Goal: Information Seeking & Learning: Learn about a topic

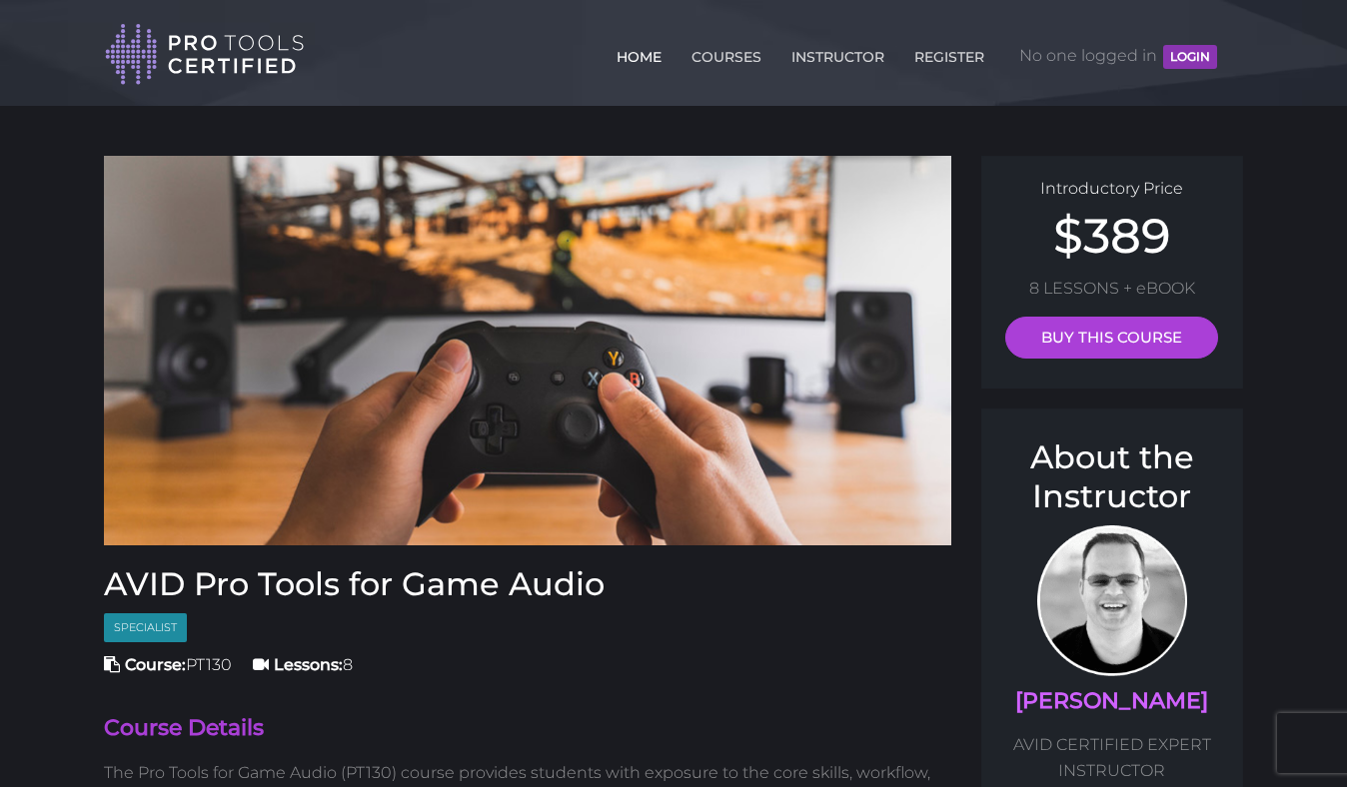
click at [632, 62] on link "HOME" at bounding box center [638, 53] width 55 height 32
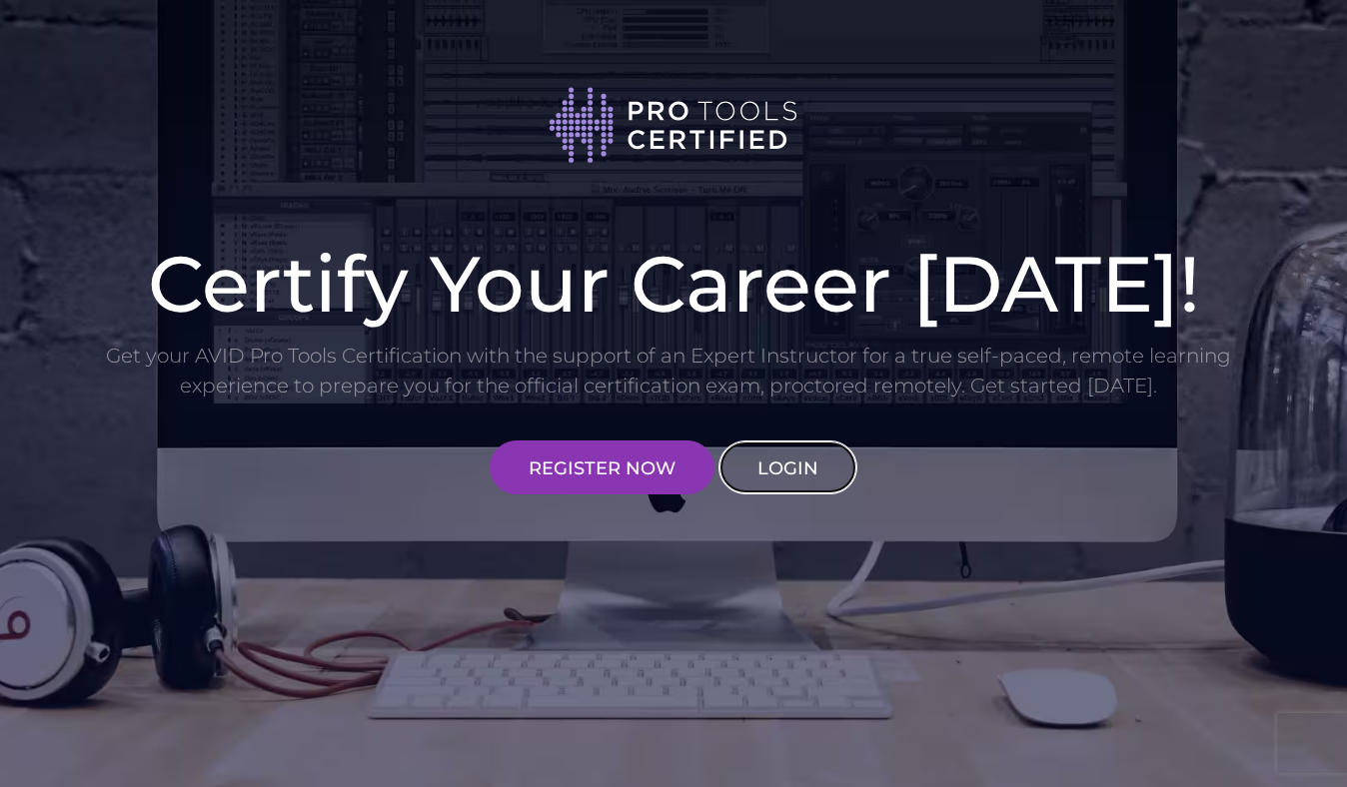
click at [781, 474] on link "LOGIN" at bounding box center [787, 468] width 139 height 54
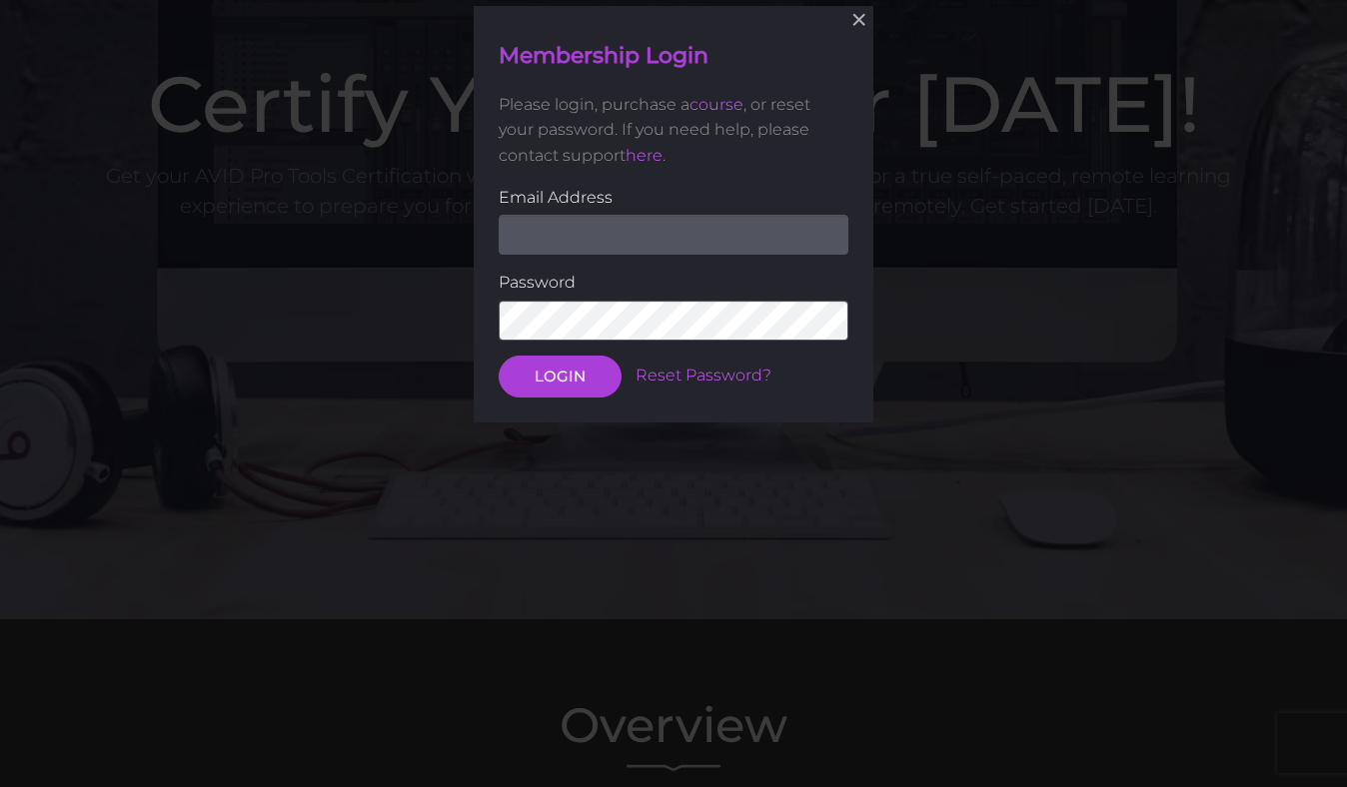
scroll to position [180, 0]
click at [562, 240] on input "email" at bounding box center [674, 235] width 350 height 40
type input "cernigliam99@gmail.com"
click at [550, 371] on button "LOGIN" at bounding box center [560, 376] width 123 height 42
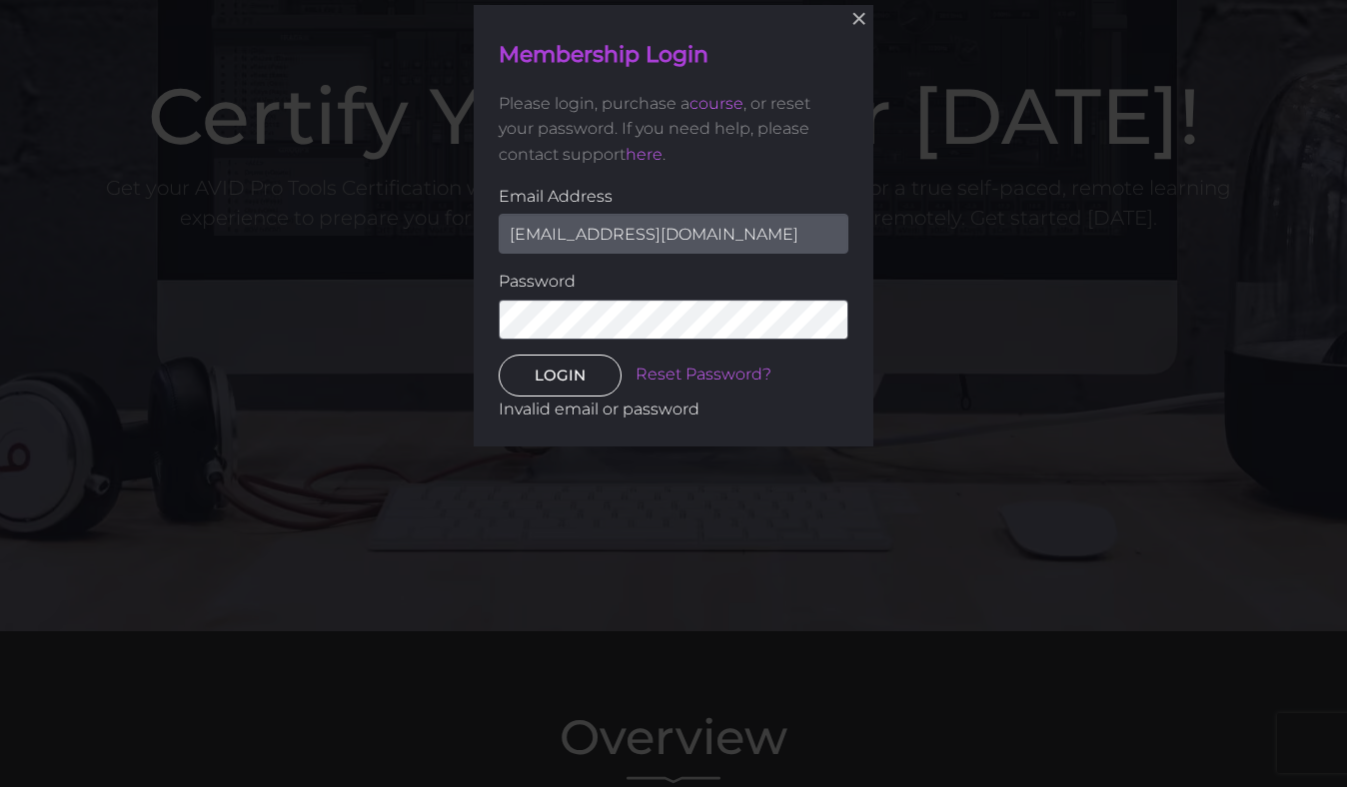
click at [551, 378] on button "LOGIN" at bounding box center [560, 376] width 123 height 42
click at [854, 21] on button "×" at bounding box center [859, 19] width 44 height 44
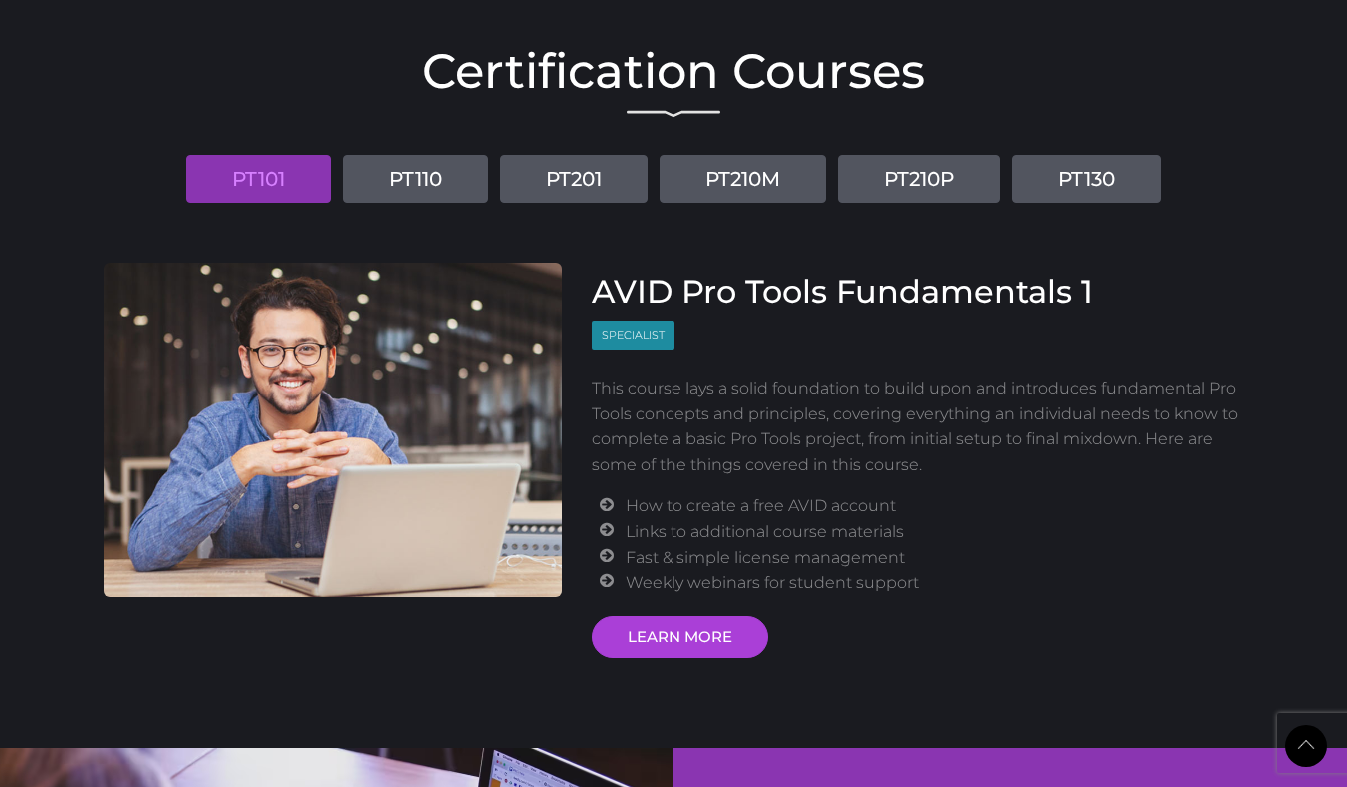
scroll to position [2373, 0]
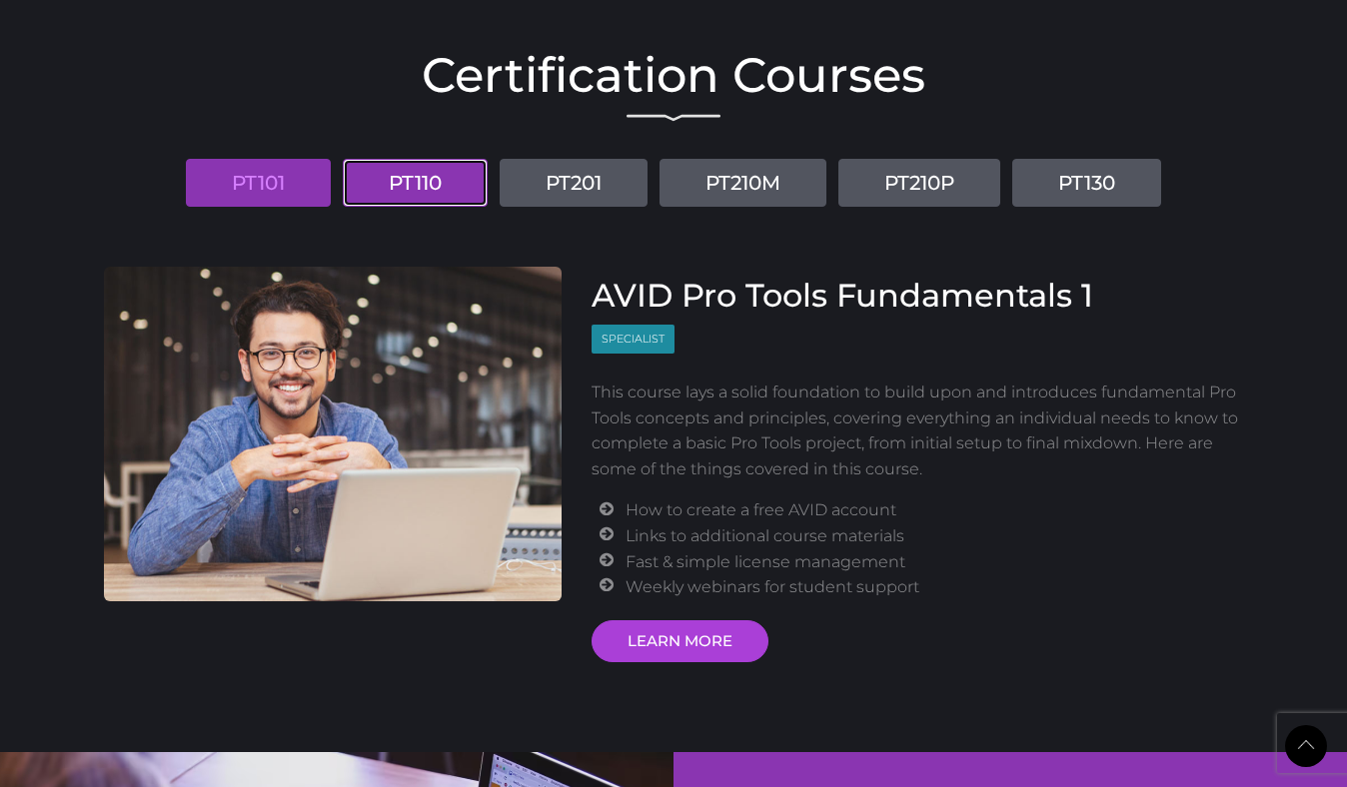
click at [423, 200] on link "PT110" at bounding box center [415, 183] width 145 height 48
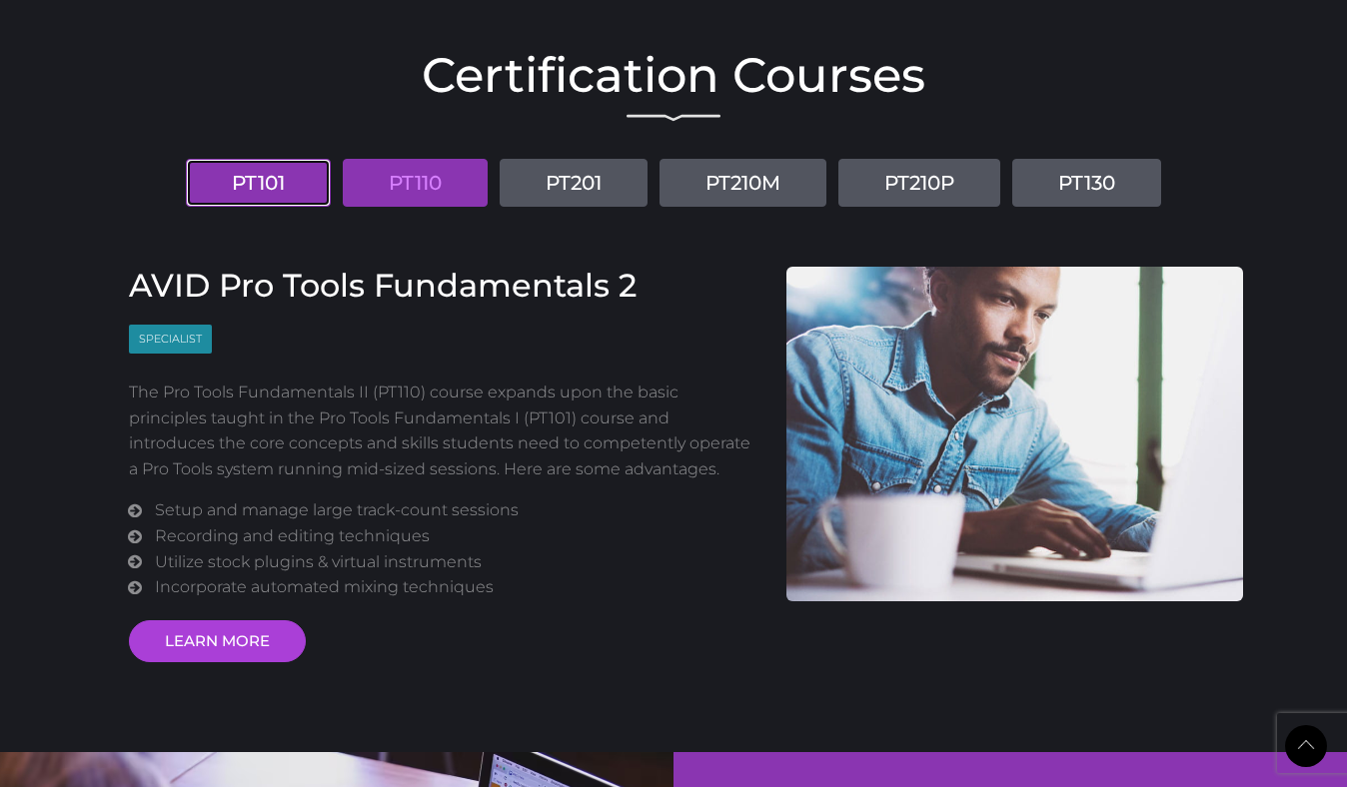
click at [254, 176] on link "PT101" at bounding box center [258, 183] width 145 height 48
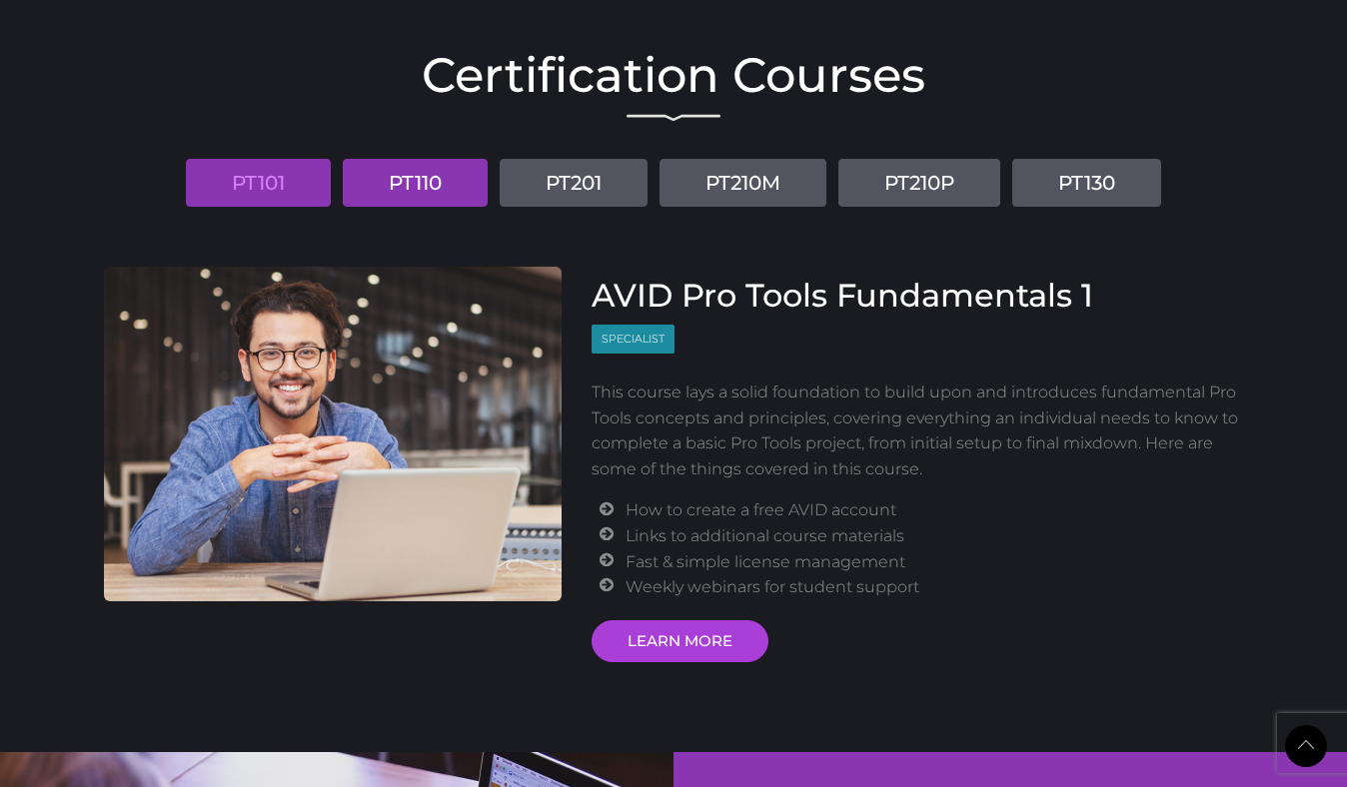
click at [439, 183] on link "PT110" at bounding box center [415, 183] width 145 height 48
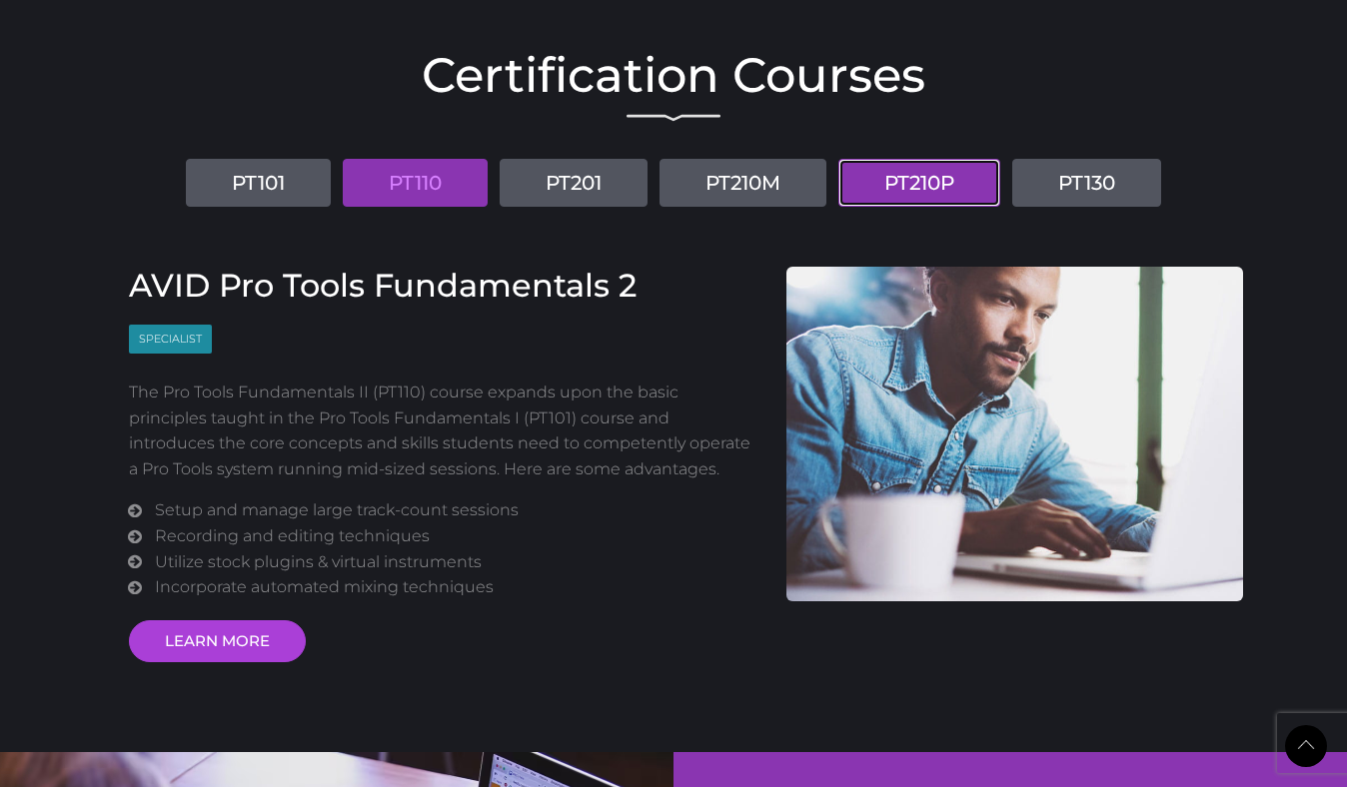
click at [941, 173] on link "PT210P" at bounding box center [919, 183] width 162 height 48
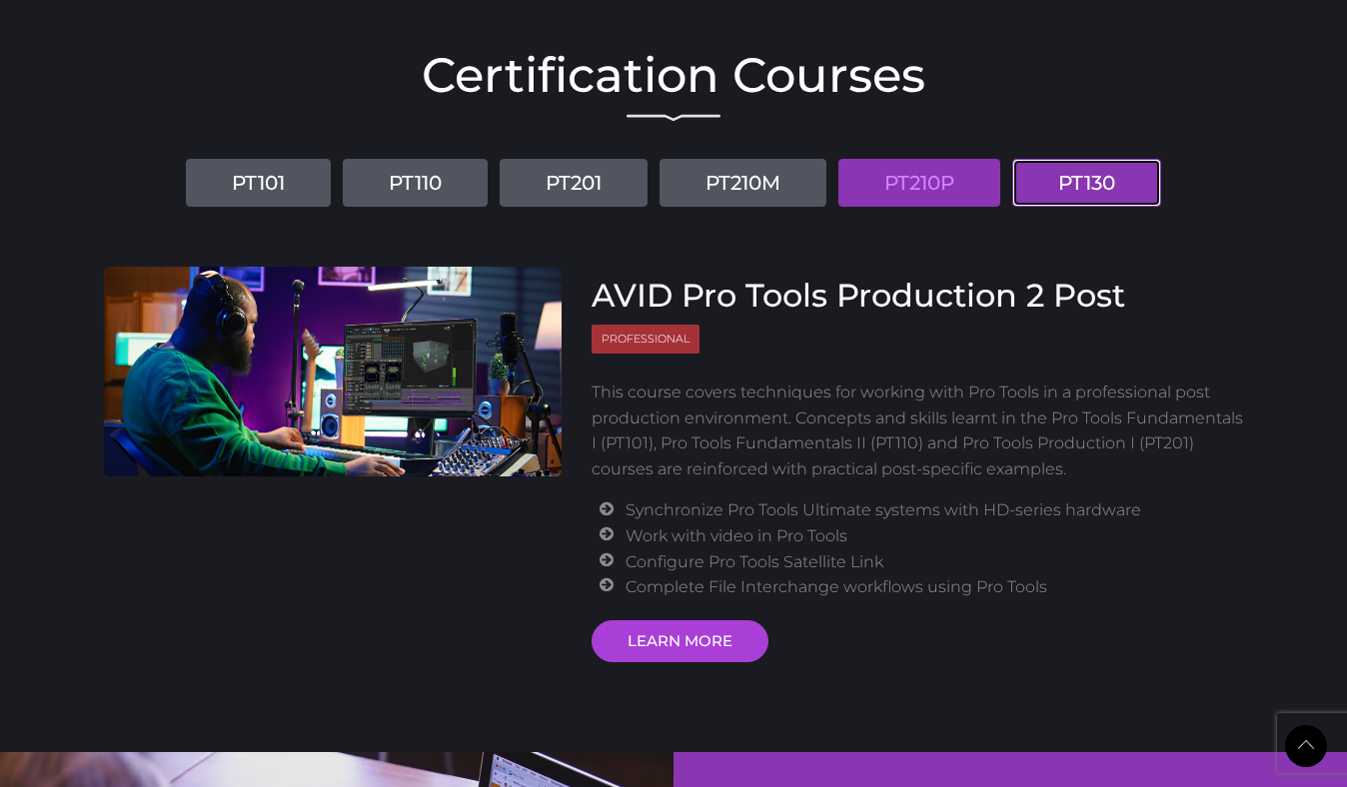
click at [1062, 177] on link "PT130" at bounding box center [1086, 183] width 149 height 48
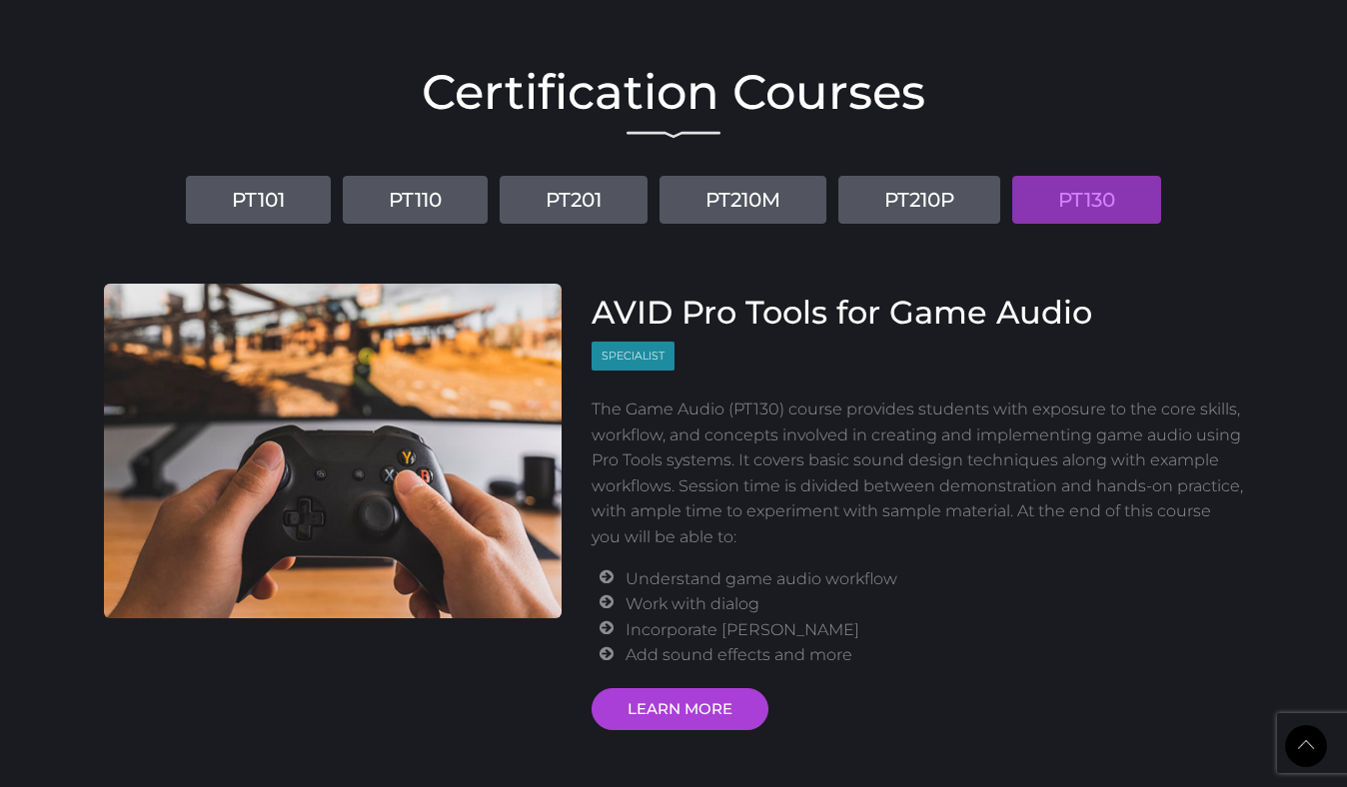
scroll to position [2353, 0]
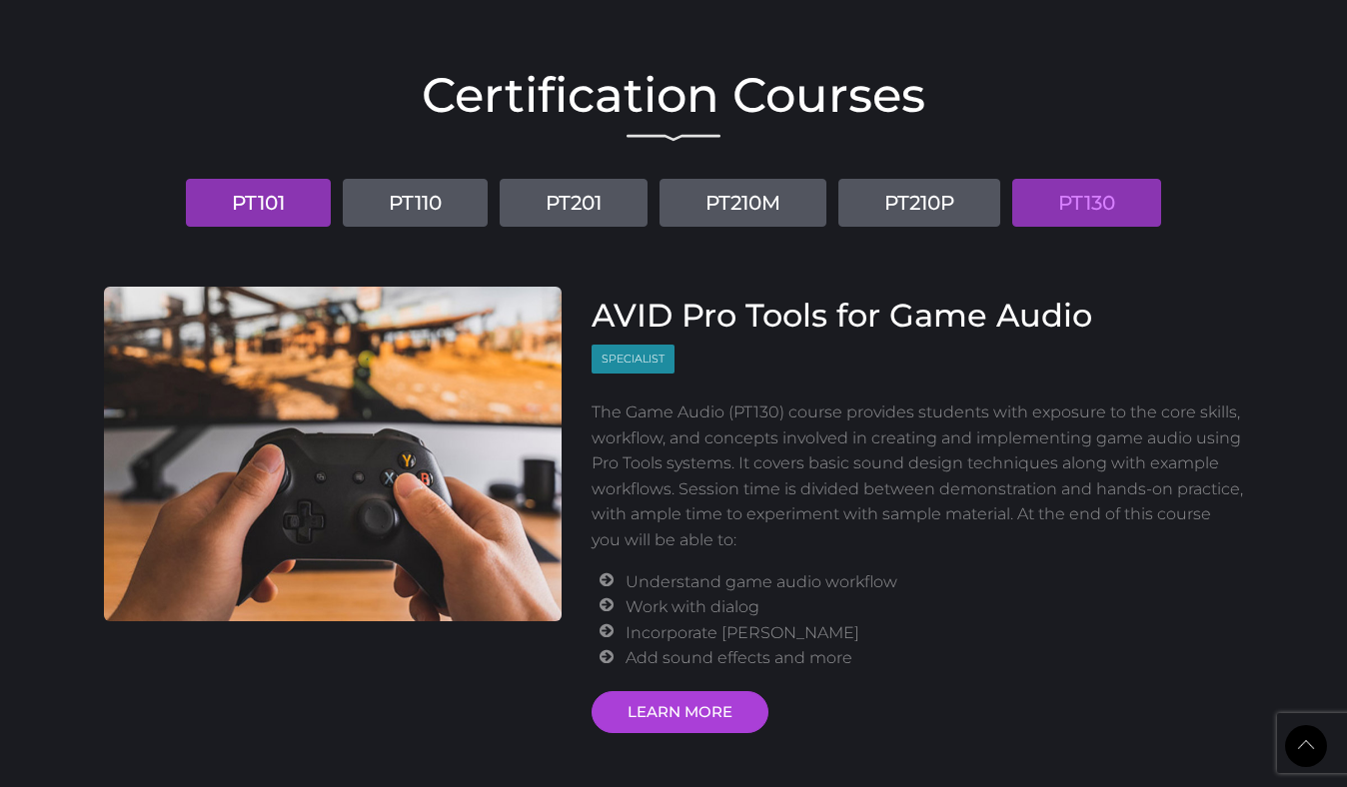
click at [258, 204] on link "PT101" at bounding box center [258, 203] width 145 height 48
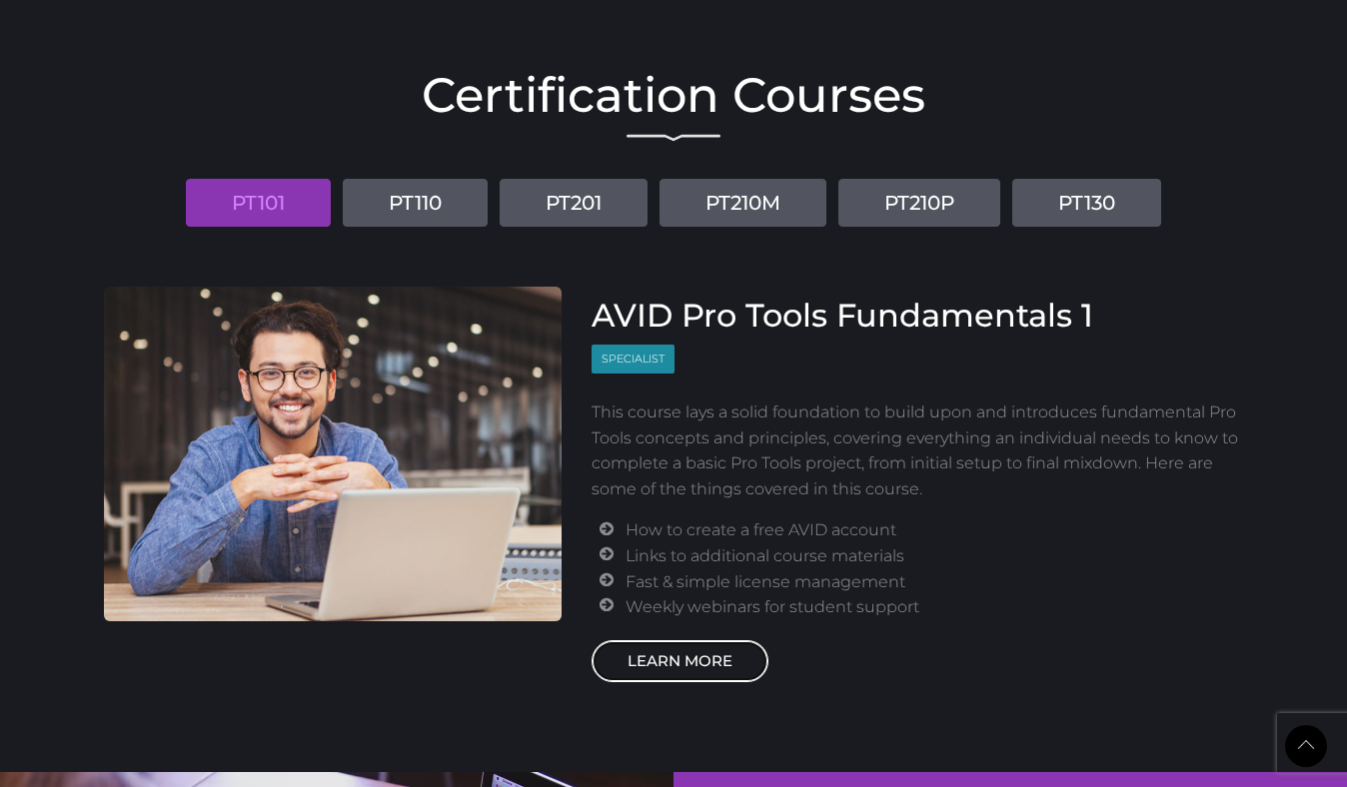
click at [684, 662] on link "LEARN MORE" at bounding box center [679, 661] width 177 height 42
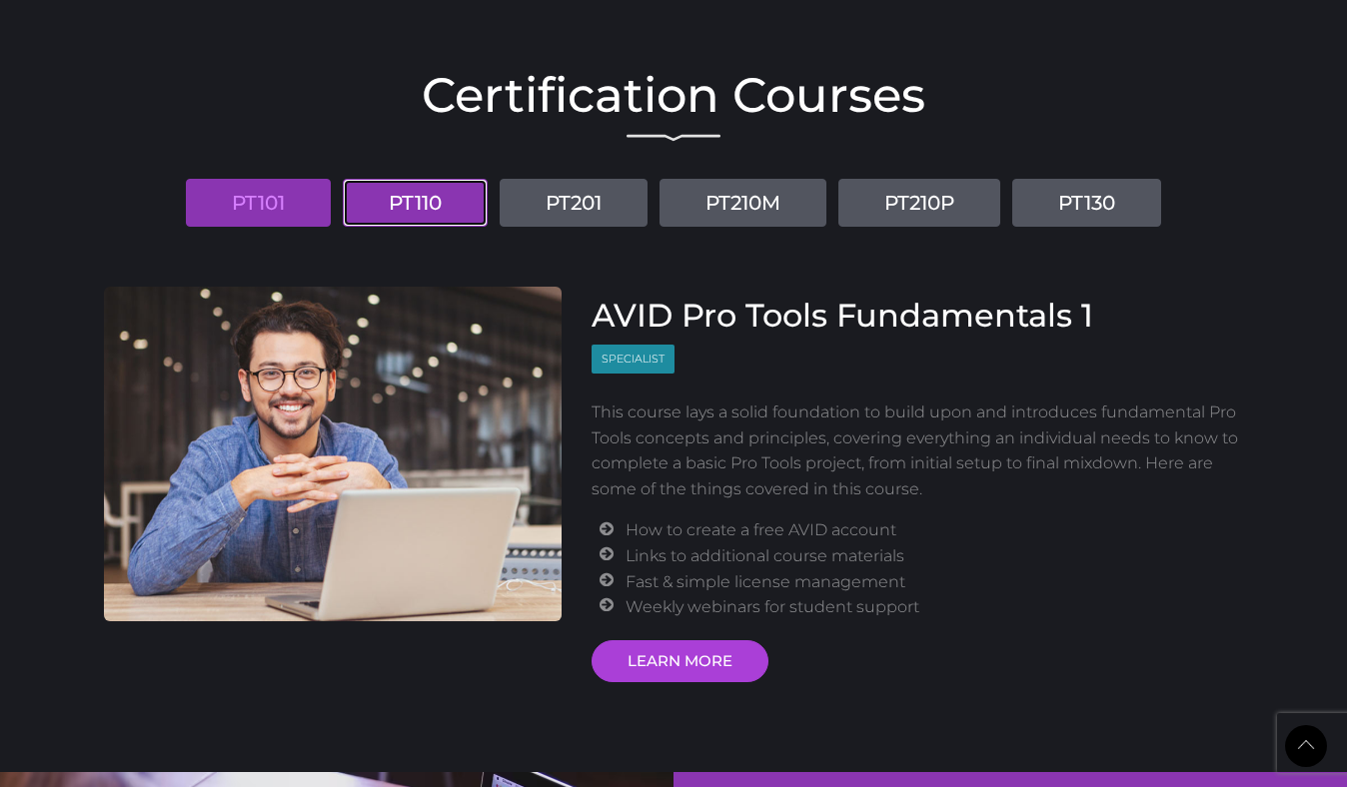
click at [393, 199] on link "PT110" at bounding box center [415, 203] width 145 height 48
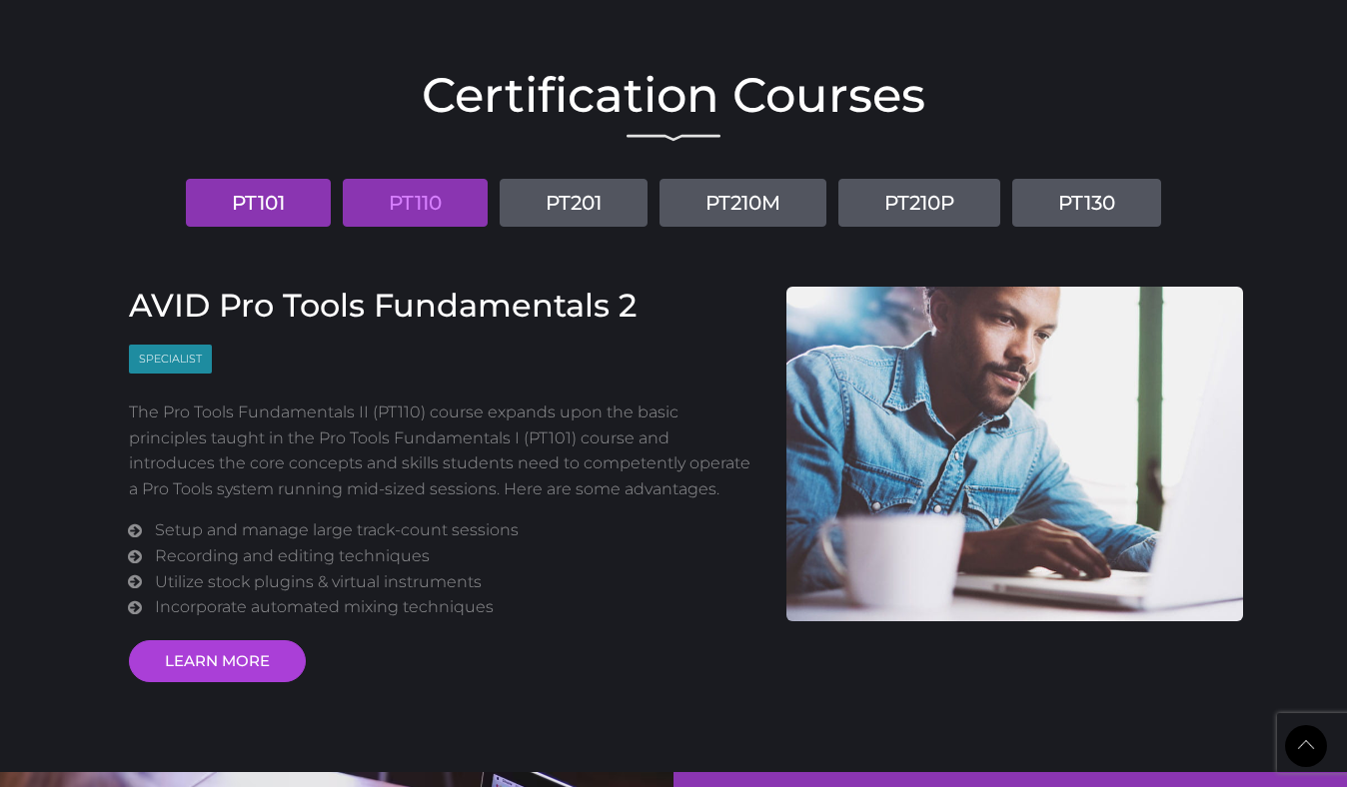
click at [281, 200] on link "PT101" at bounding box center [258, 203] width 145 height 48
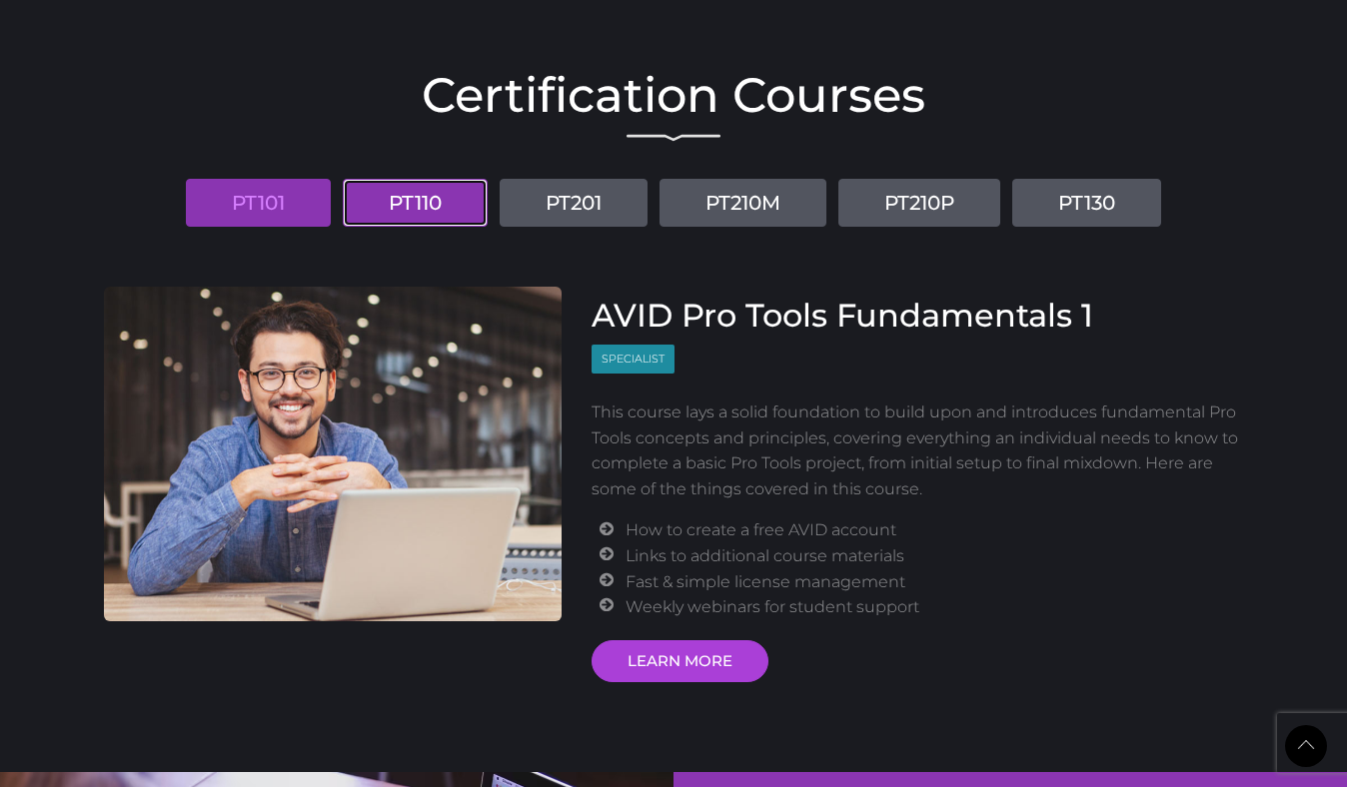
click at [434, 211] on link "PT110" at bounding box center [415, 203] width 145 height 48
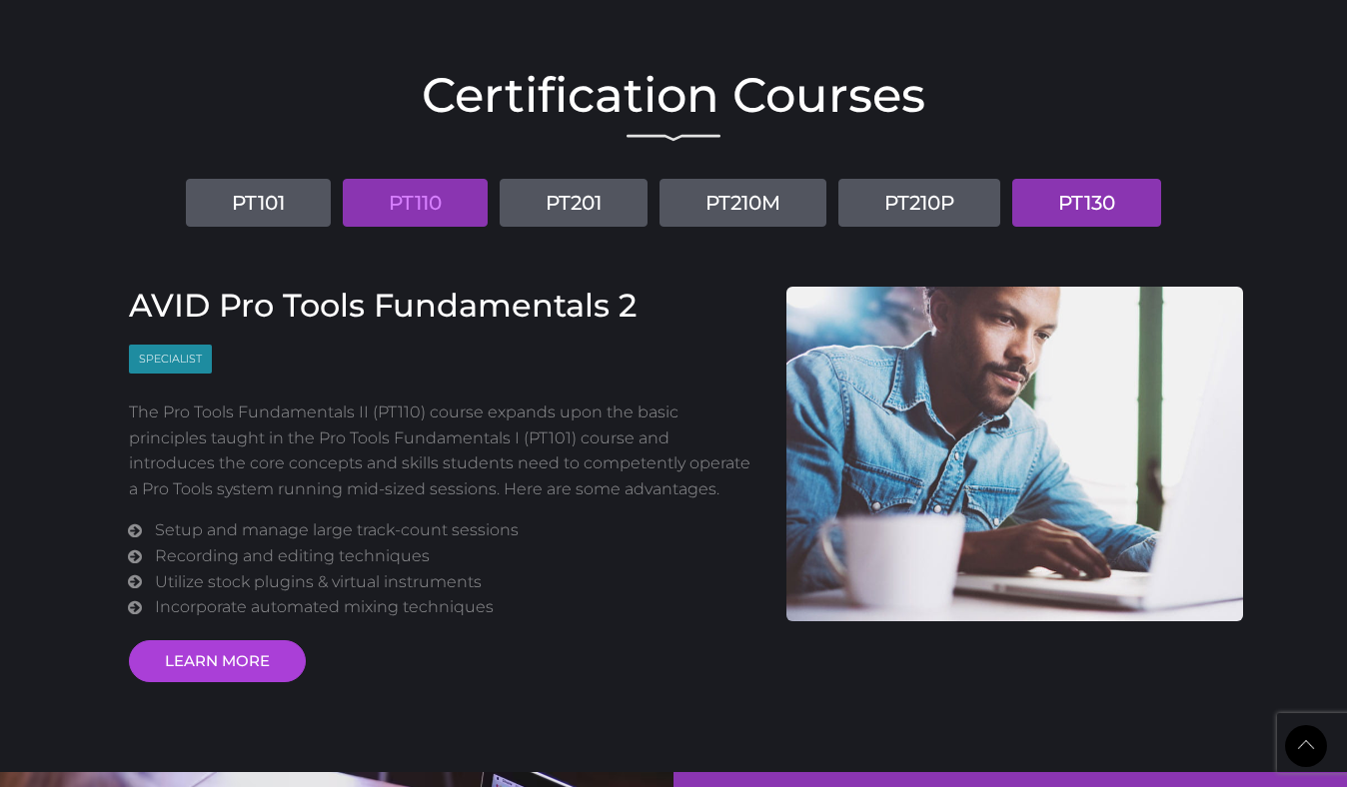
click at [1070, 207] on link "PT130" at bounding box center [1086, 203] width 149 height 48
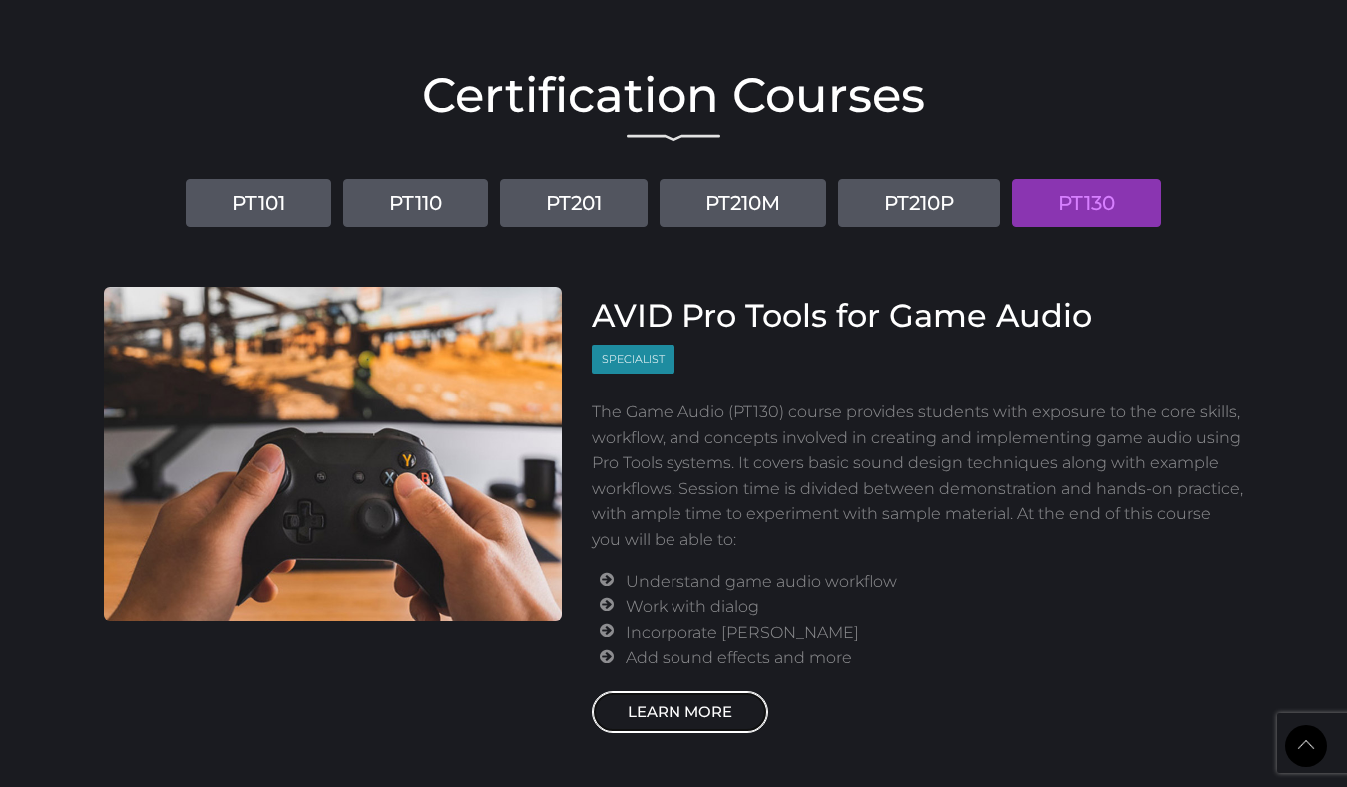
click at [653, 721] on link "LEARN MORE" at bounding box center [679, 712] width 177 height 42
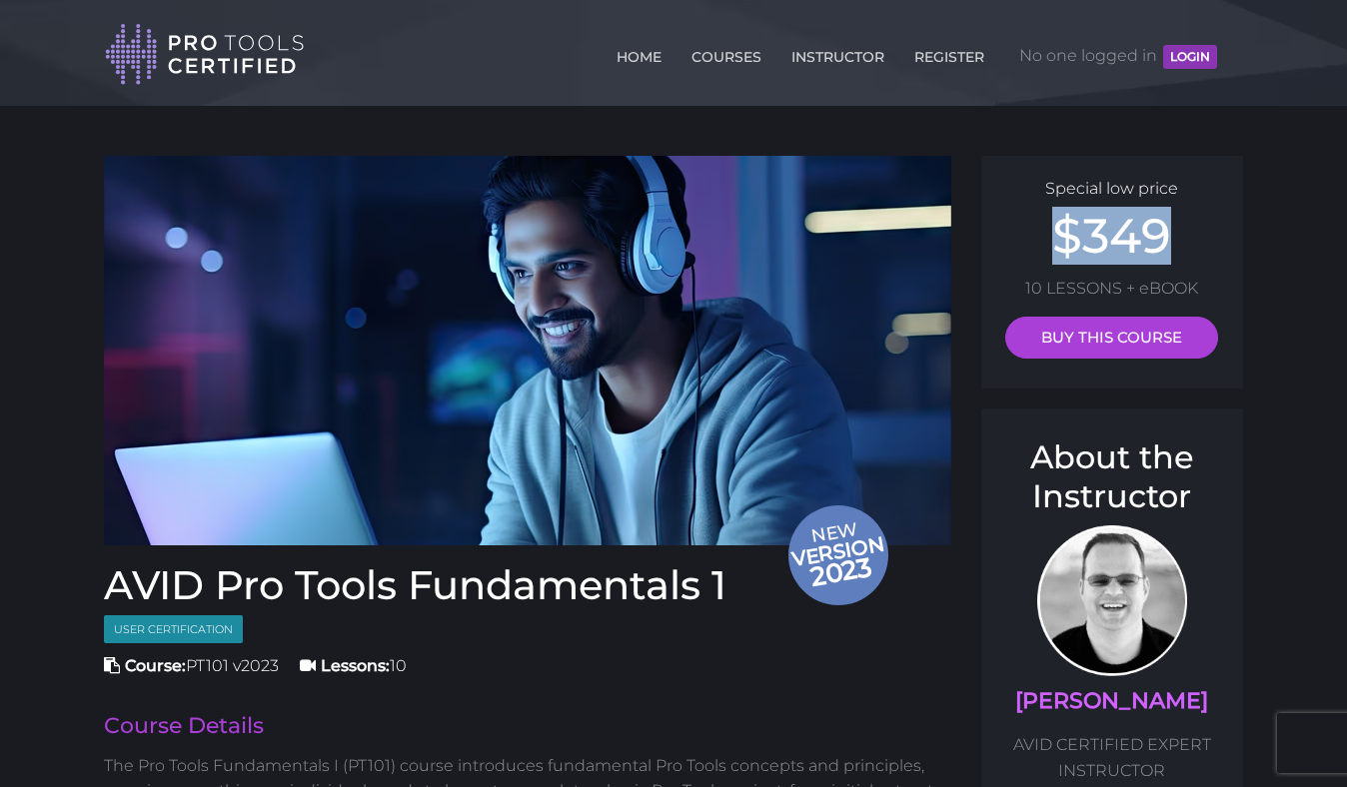
drag, startPoint x: 1062, startPoint y: 244, endPoint x: 1193, endPoint y: 247, distance: 130.9
click at [1193, 247] on h2 "$349" at bounding box center [1112, 236] width 223 height 48
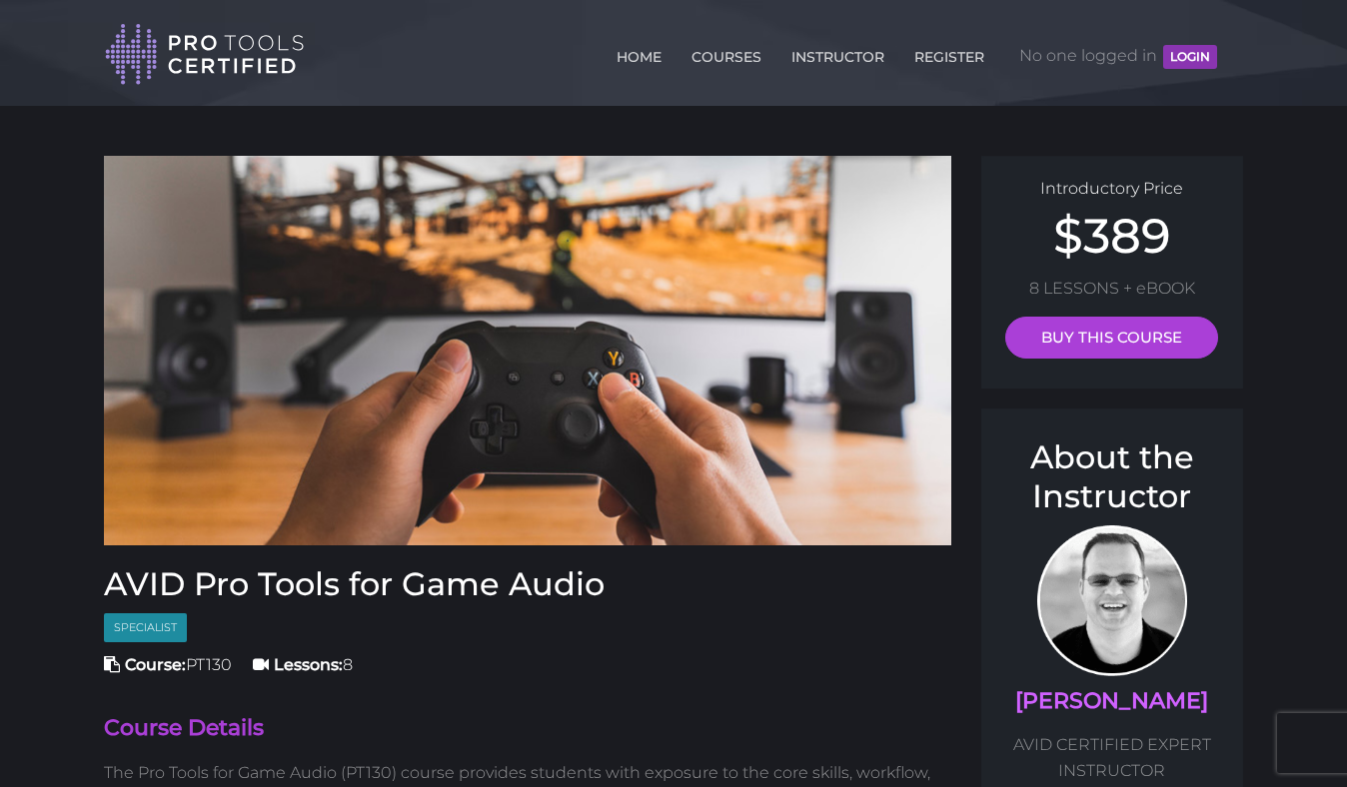
drag, startPoint x: 1263, startPoint y: 266, endPoint x: 1071, endPoint y: 209, distance: 200.1
